Goal: Task Accomplishment & Management: Manage account settings

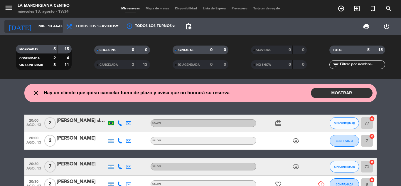
click at [57, 23] on icon "arrow_drop_down" at bounding box center [58, 26] width 7 height 7
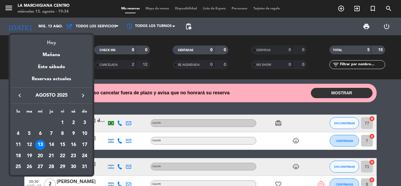
click at [52, 42] on div "Hoy" at bounding box center [51, 41] width 82 height 12
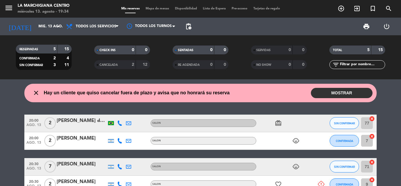
drag, startPoint x: 52, startPoint y: 42, endPoint x: 64, endPoint y: 40, distance: 12.3
click at [53, 42] on div "RESERVADAS 5 15 CONFIRMADA 2 4 SIN CONFIRMAR 3 11" at bounding box center [43, 57] width 78 height 32
click at [117, 26] on icon at bounding box center [117, 26] width 3 height 5
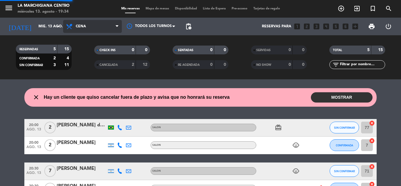
click at [92, 64] on div "menu La Marchigiana Centro [DATE] 13. agosto - 19:34 Mis reservas Mapa de mesas…" at bounding box center [200, 39] width 401 height 79
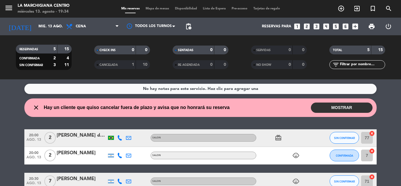
click at [340, 103] on button "MOSTRAR" at bounding box center [342, 108] width 62 height 10
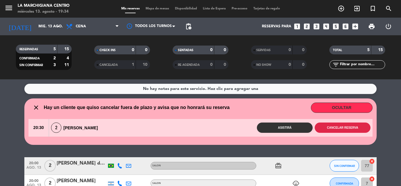
click at [339, 128] on button "Cancelar reserva" at bounding box center [343, 128] width 56 height 10
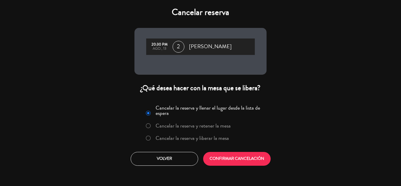
click at [176, 138] on label "Cancelar la reserva y liberar la mesa" at bounding box center [192, 137] width 73 height 5
click at [246, 162] on button "CONFIRMAR CANCELACIÓN" at bounding box center [237, 159] width 68 height 14
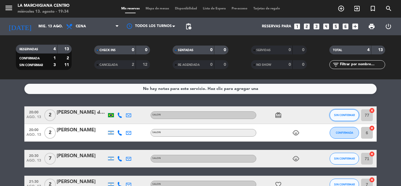
click at [342, 116] on span "SIN CONFIRMAR" at bounding box center [344, 114] width 21 height 3
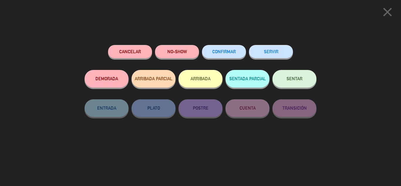
click at [224, 50] on span "CONFIRMAR" at bounding box center [224, 51] width 24 height 5
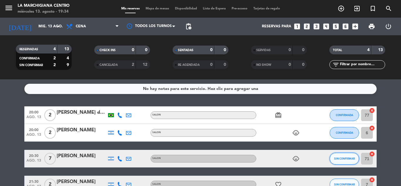
click at [344, 156] on button "SIN CONFIRMAR" at bounding box center [344, 159] width 29 height 12
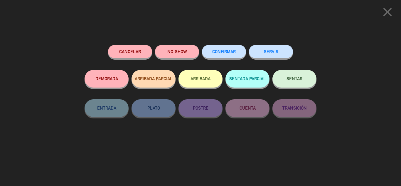
click at [230, 55] on button "CONFIRMAR" at bounding box center [224, 51] width 44 height 13
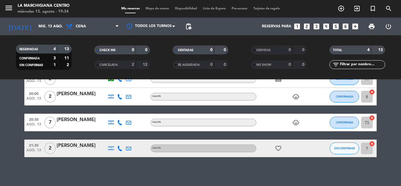
scroll to position [37, 0]
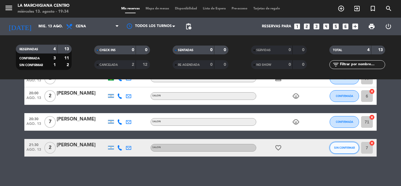
click at [346, 149] on button "SIN CONFIRMAR" at bounding box center [344, 148] width 29 height 12
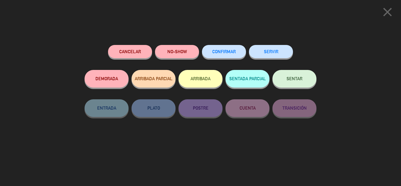
click at [234, 55] on button "CONFIRMAR" at bounding box center [224, 51] width 44 height 13
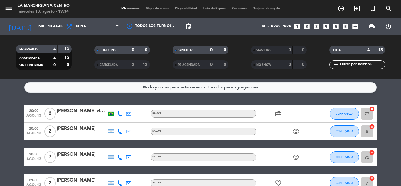
scroll to position [0, 0]
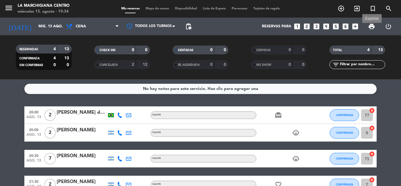
click at [371, 26] on span "print" at bounding box center [371, 26] width 7 height 7
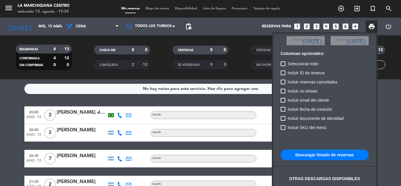
scroll to position [36, 0]
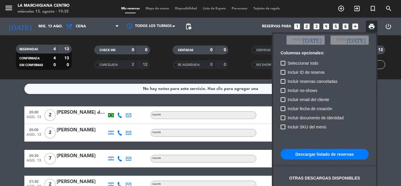
click at [326, 150] on button "Descargar listado de reservas" at bounding box center [325, 154] width 88 height 11
click at [159, 97] on div at bounding box center [200, 93] width 401 height 186
